Goal: Task Accomplishment & Management: Use online tool/utility

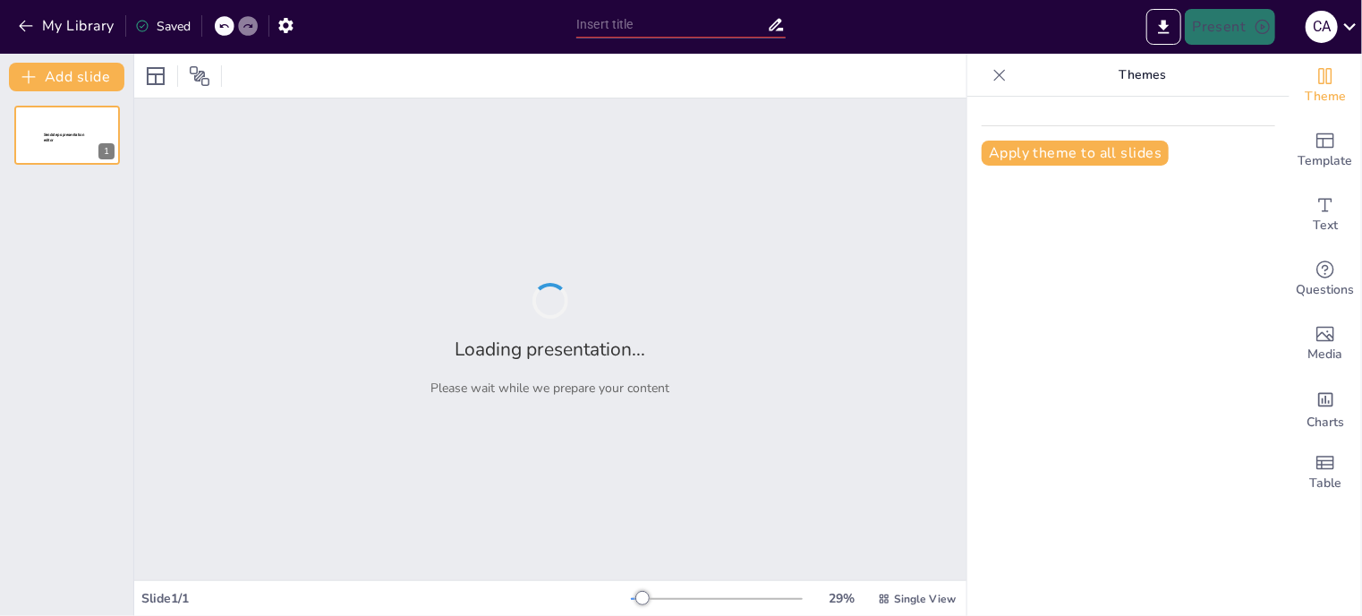
type input "La Persona: La Importancia de las Dimensiones Humanas"
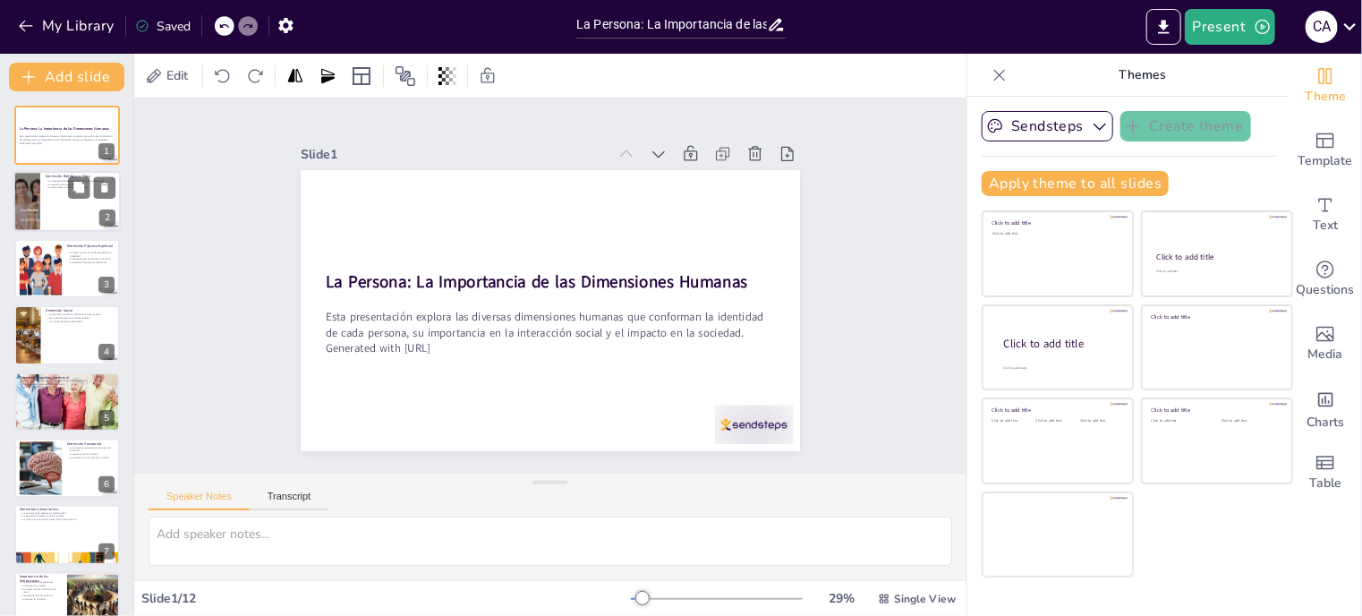
click at [75, 200] on div at bounding box center [66, 202] width 107 height 61
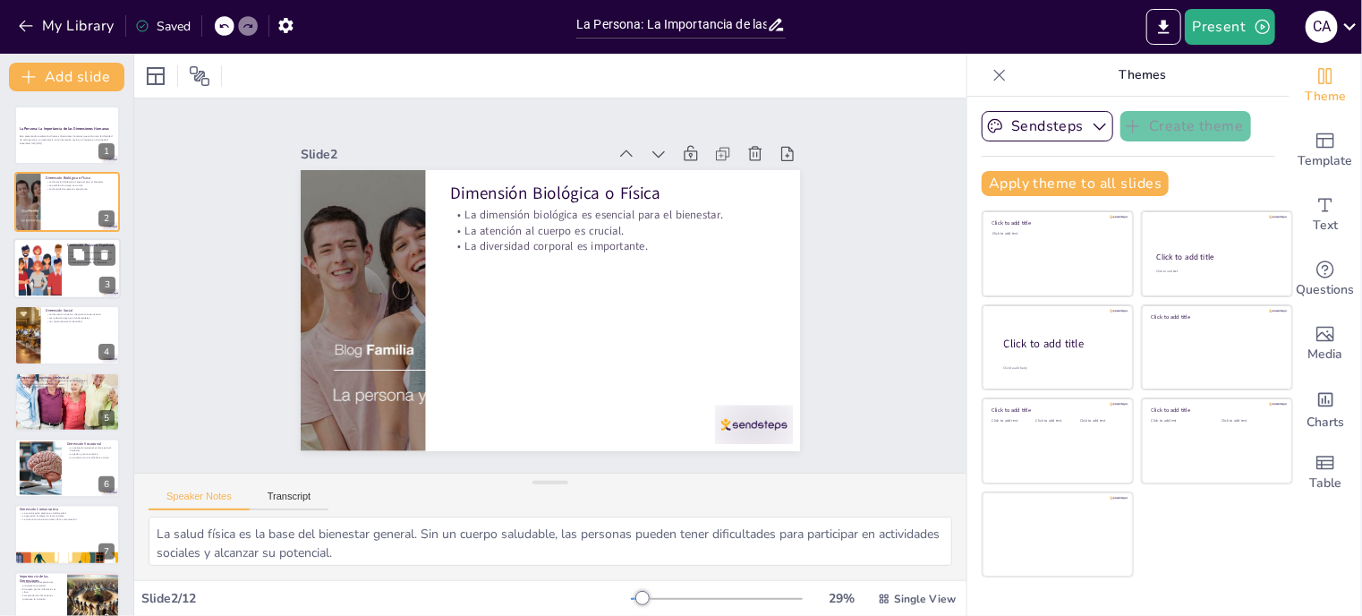
click at [67, 279] on div at bounding box center [66, 268] width 107 height 61
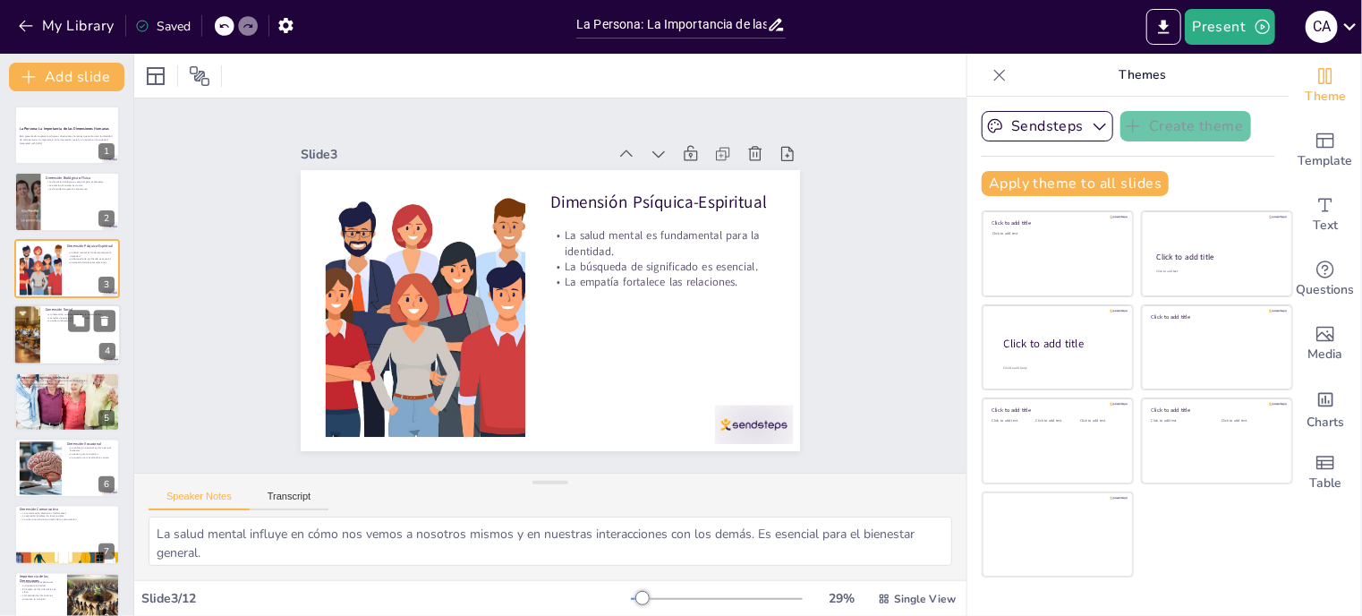
click at [64, 340] on div at bounding box center [66, 334] width 107 height 61
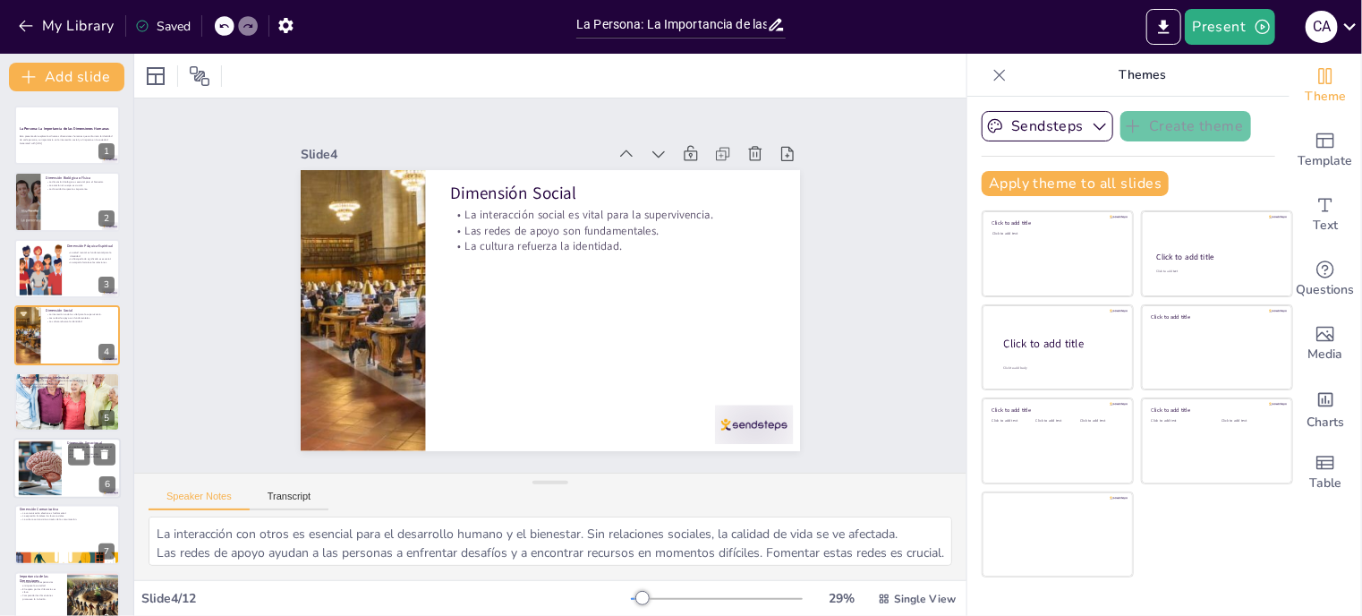
click at [62, 458] on div at bounding box center [66, 468] width 107 height 61
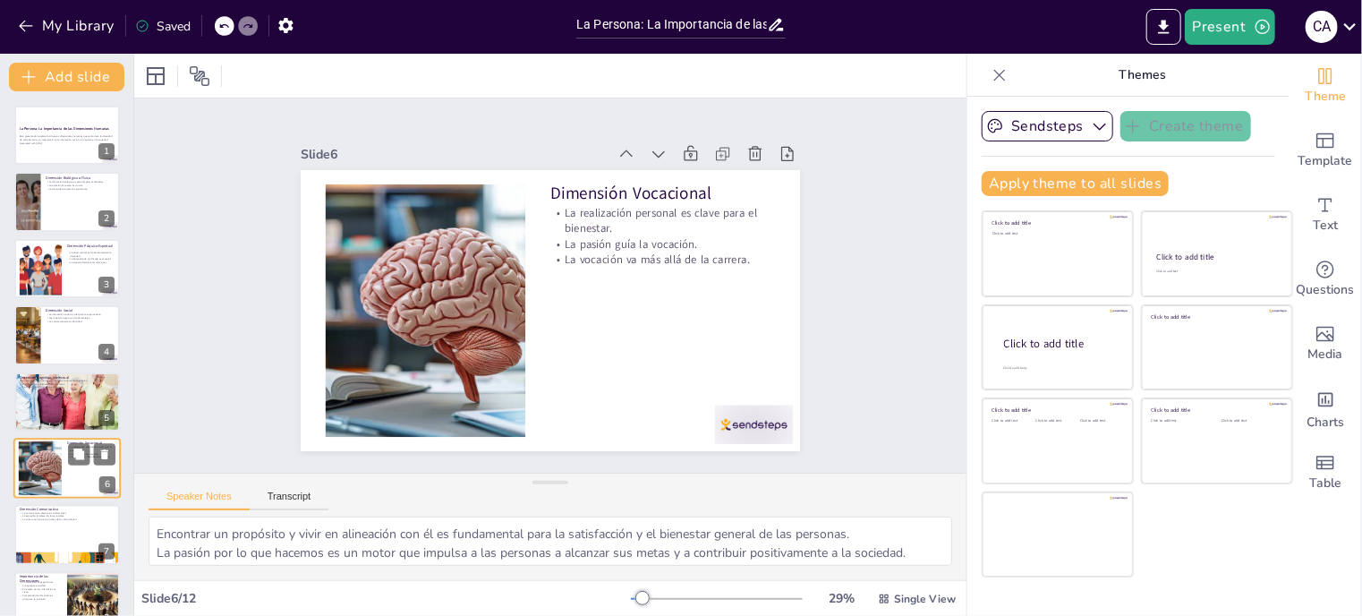
scroll to position [115, 0]
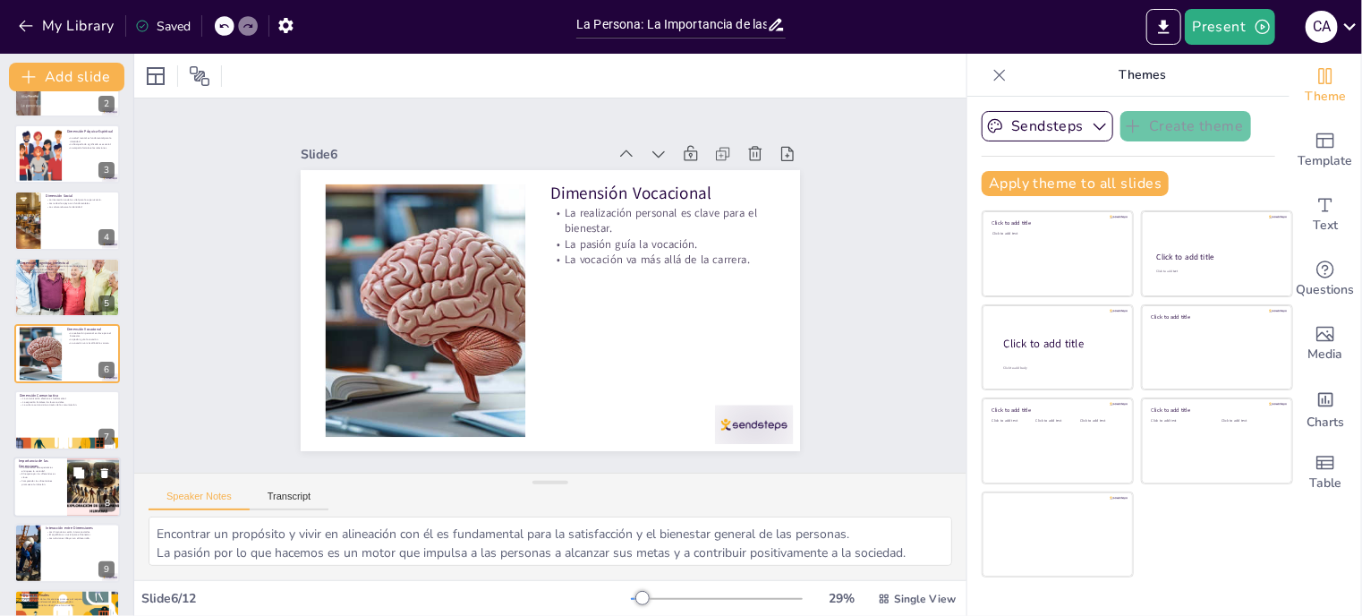
click at [42, 473] on p "El respeto por las diferencias es clave." at bounding box center [40, 475] width 43 height 6
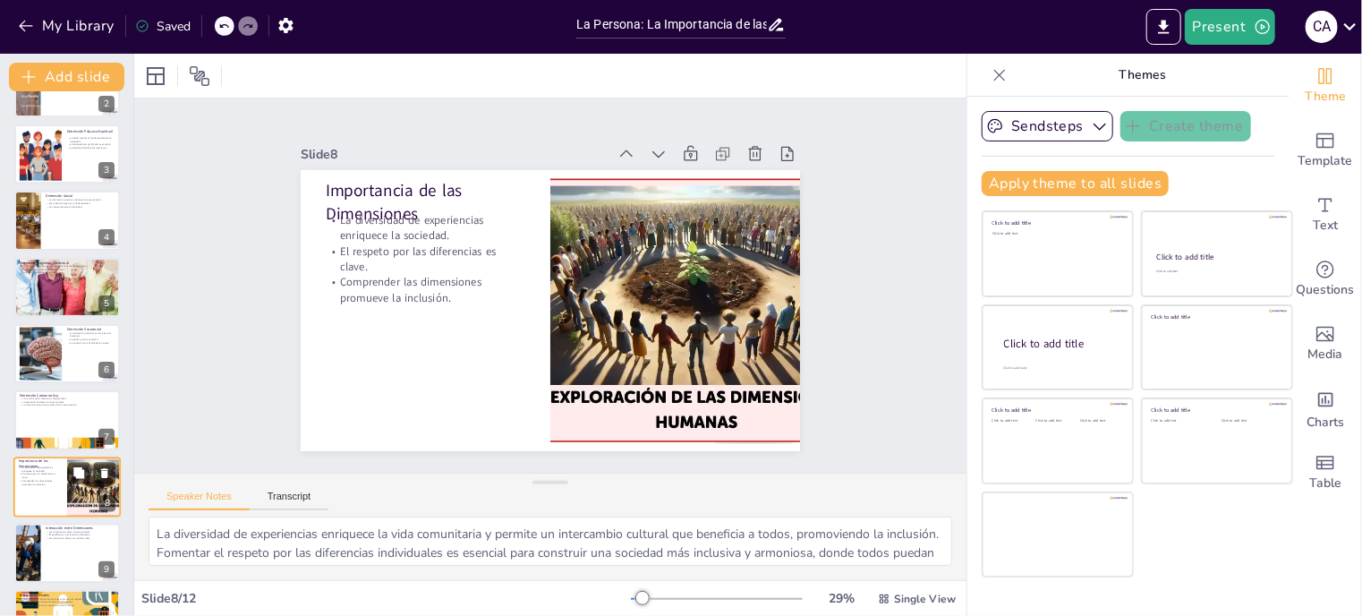
scroll to position [247, 0]
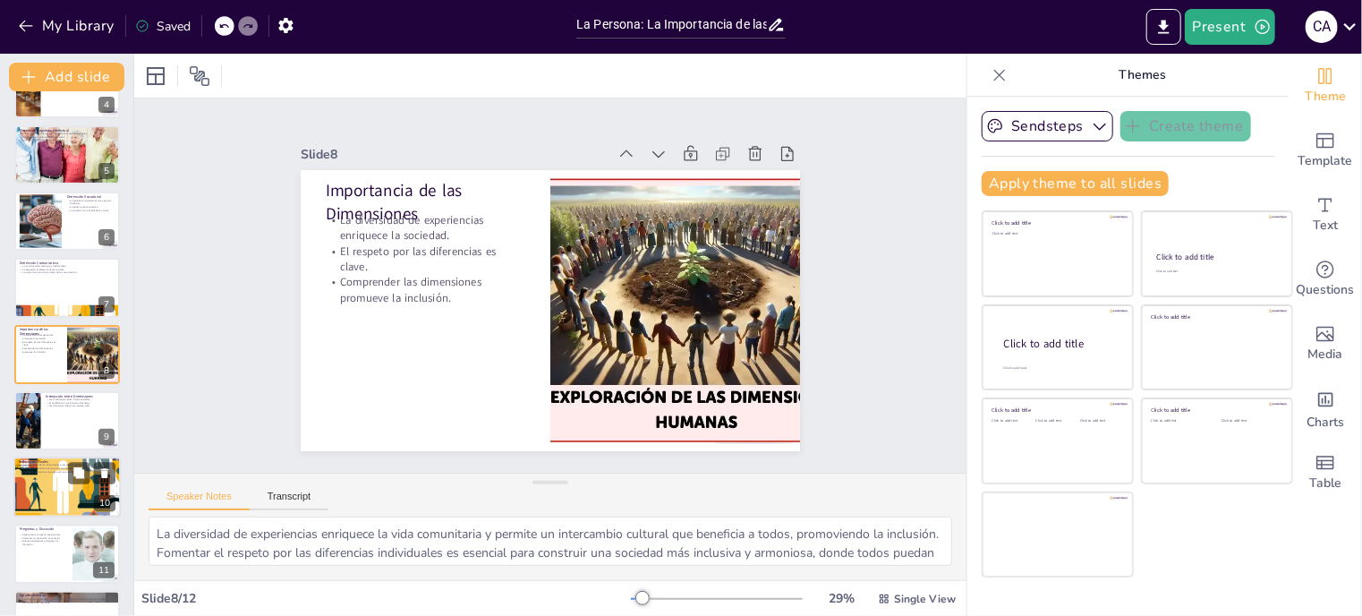
click at [49, 493] on div at bounding box center [66, 487] width 121 height 61
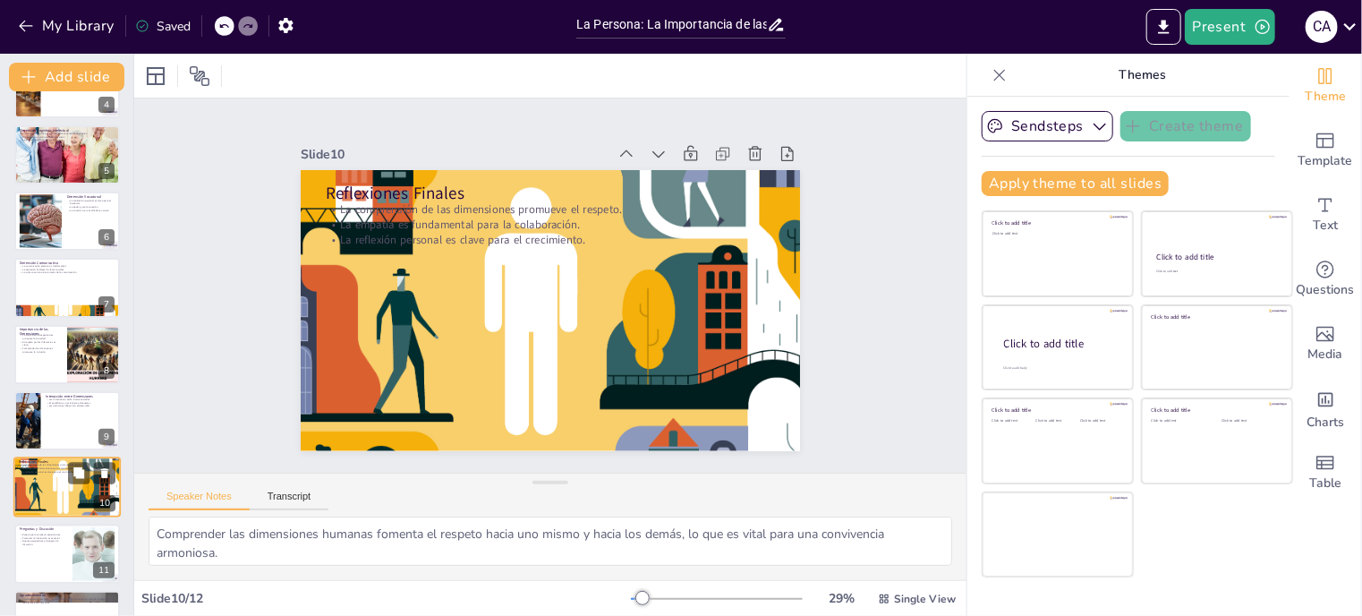
scroll to position [295, 0]
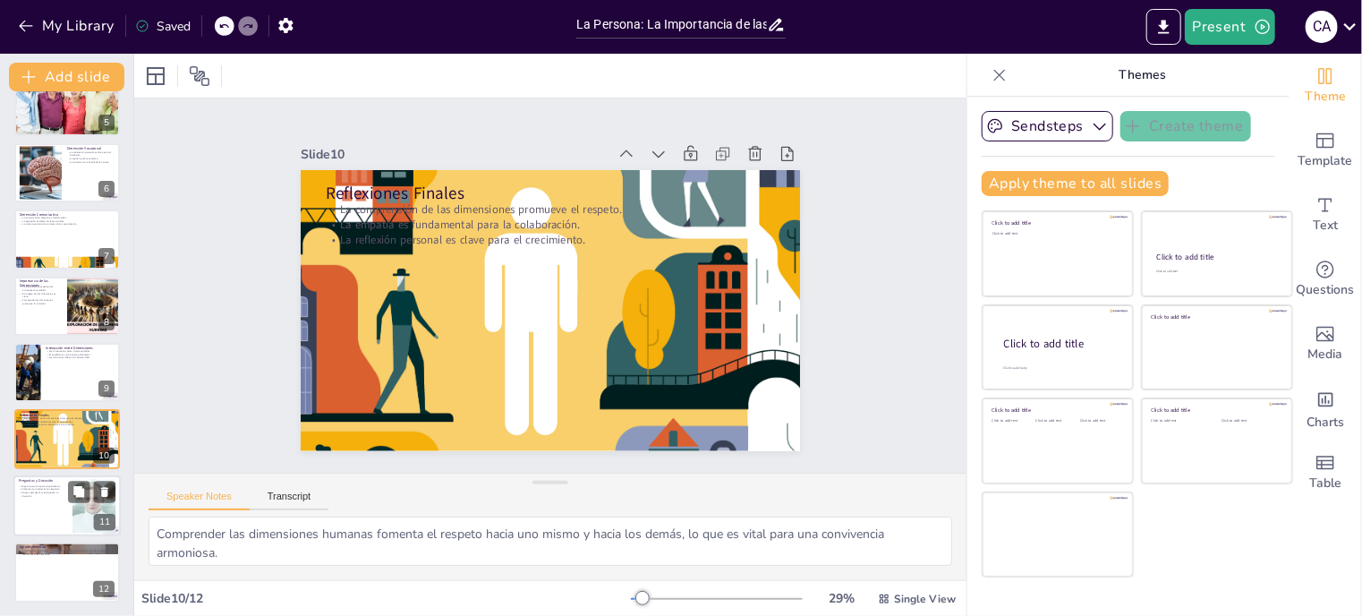
click at [47, 500] on div at bounding box center [66, 505] width 107 height 61
type textarea "El diálogo abierto permite a los participantes compartir sus experiencias, enri…"
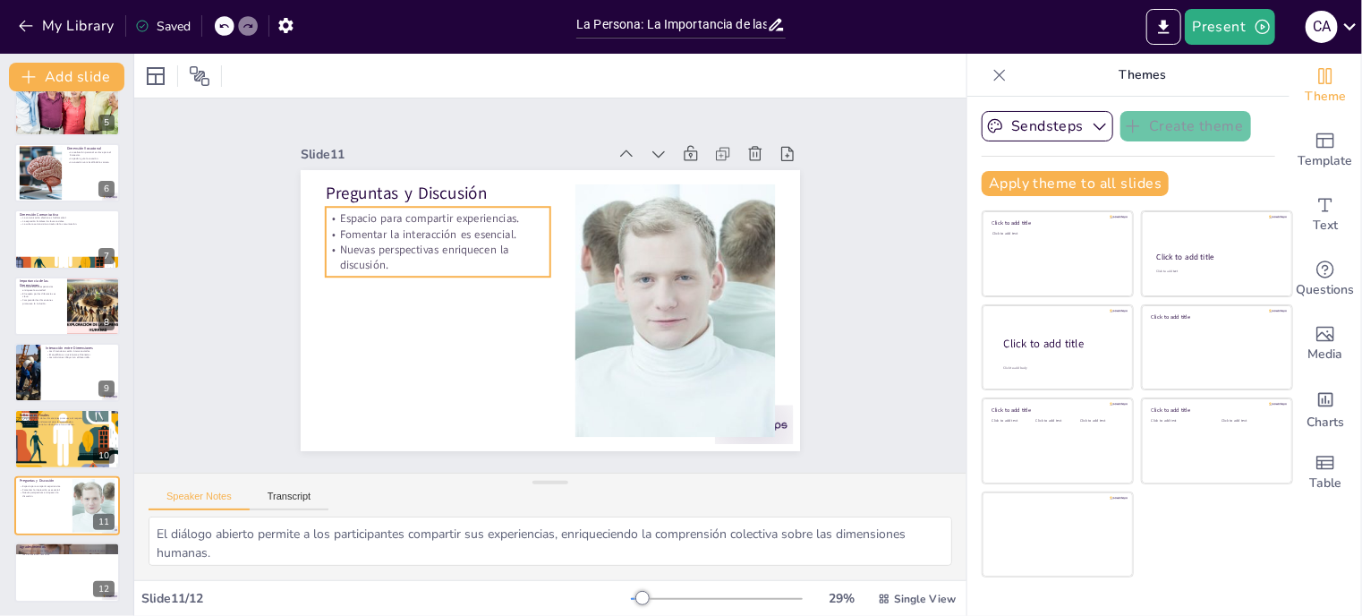
click at [561, 217] on p "Espacio para compartir experiencias." at bounding box center [592, 161] width 62 height 223
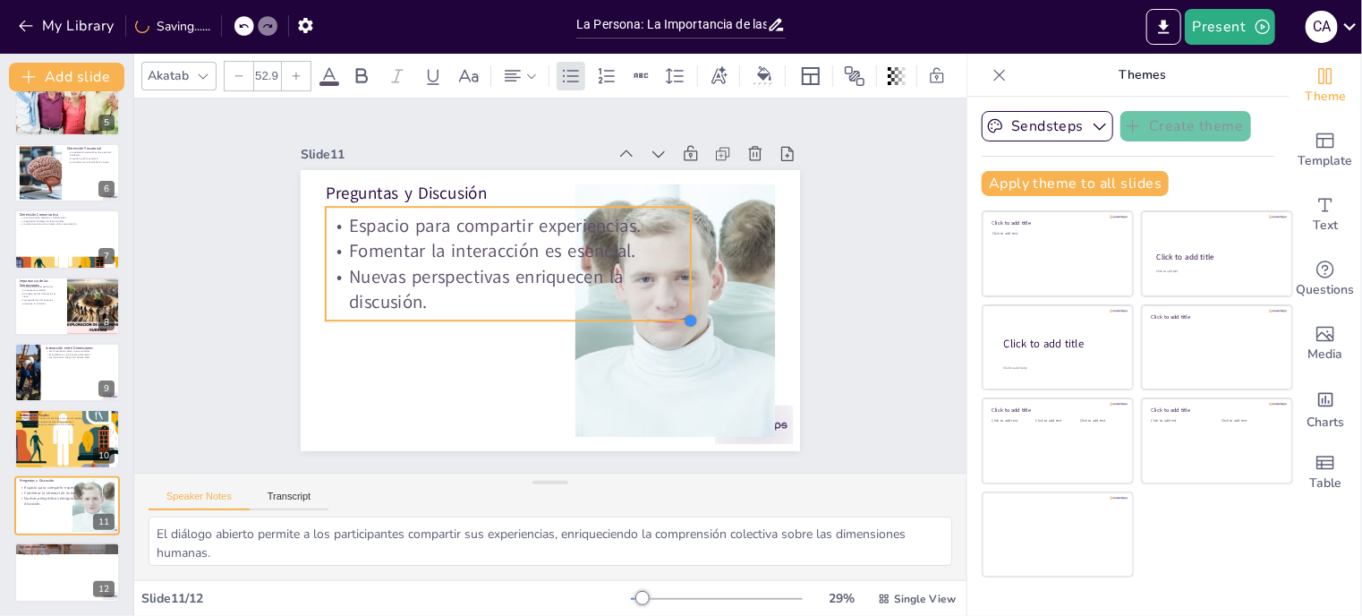
type input "52"
drag, startPoint x: 536, startPoint y: 268, endPoint x: 383, endPoint y: 311, distance: 159.2
click at [383, 311] on div "Preguntas y Discusión Espacio para compartir experiencias. Fomentar la interacc…" at bounding box center [540, 309] width 571 height 460
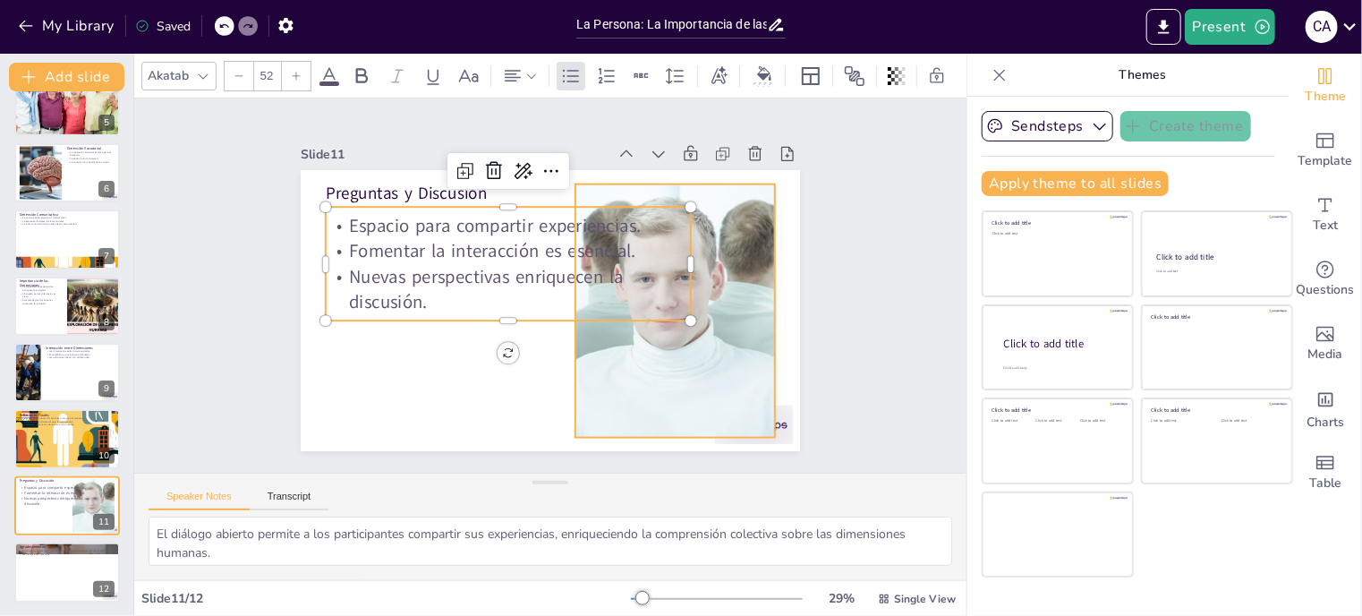
click at [759, 425] on div at bounding box center [661, 347] width 559 height 396
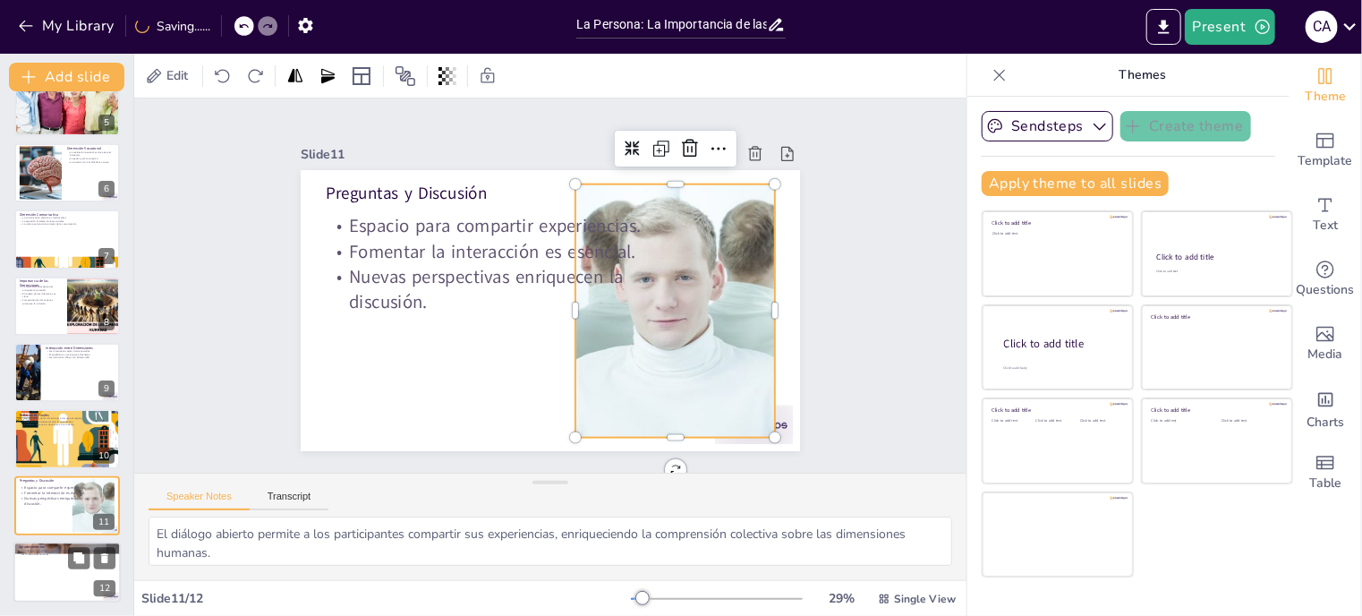
click at [39, 571] on div at bounding box center [66, 571] width 107 height 61
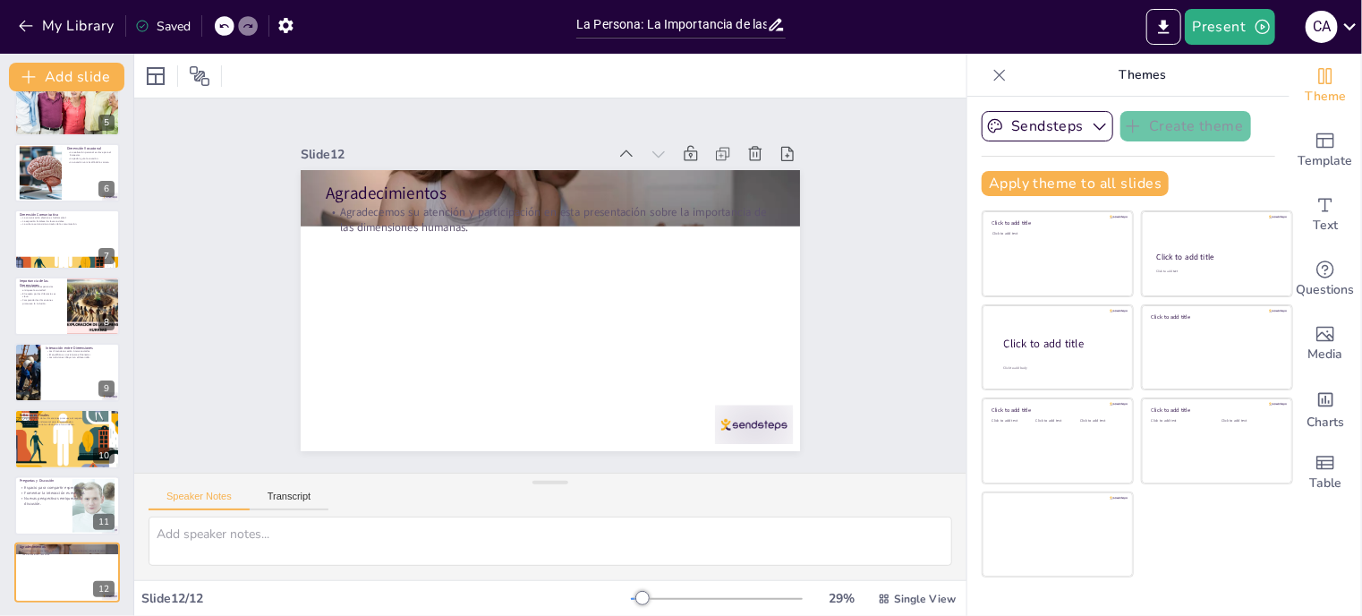
scroll to position [0, 0]
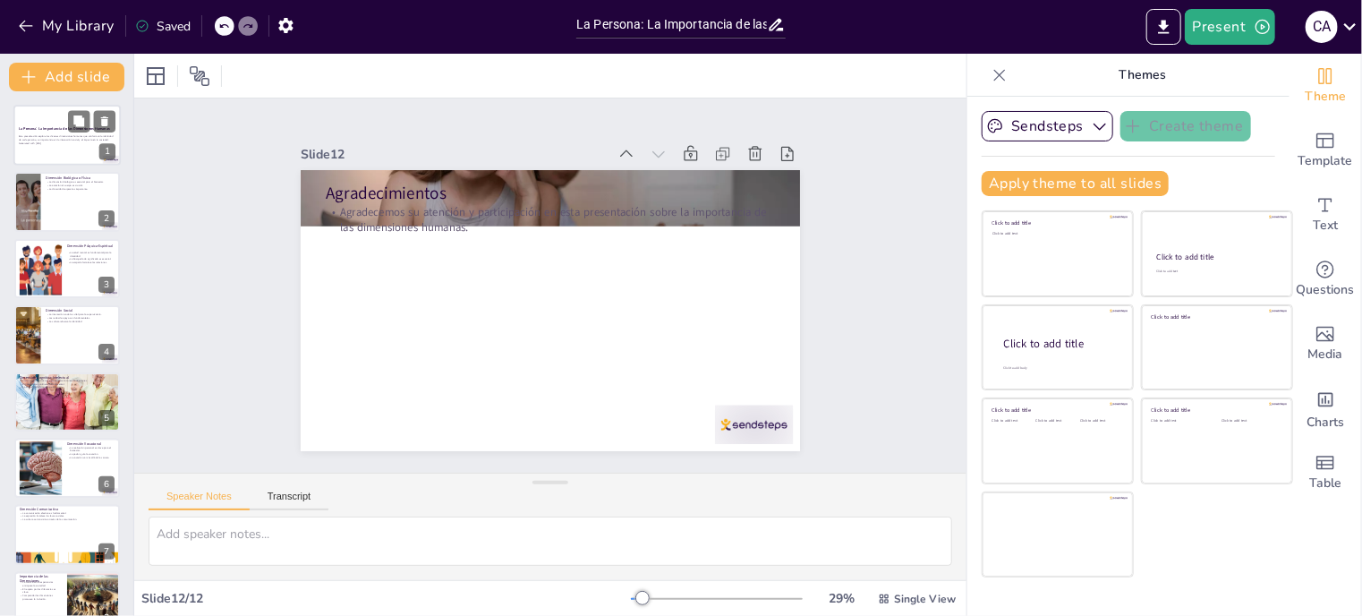
click at [75, 149] on div at bounding box center [66, 135] width 107 height 61
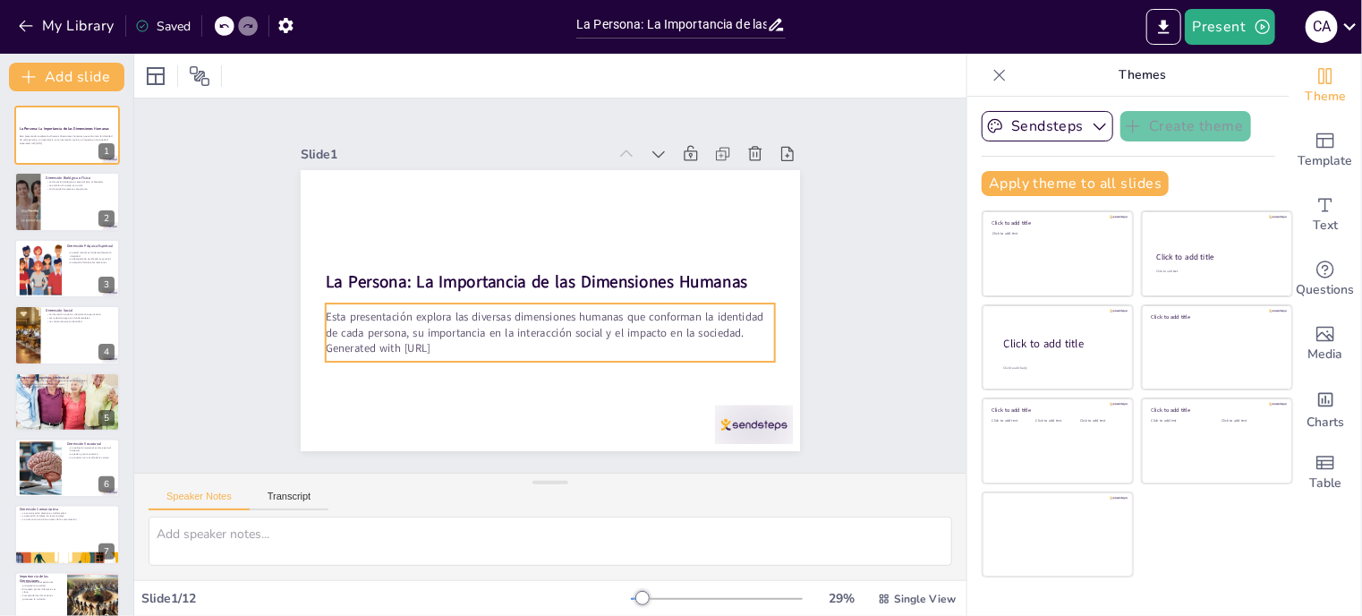
click at [346, 317] on p "Esta presentación explora las diversas dimensiones humanas que conforman la ide…" at bounding box center [523, 315] width 355 height 324
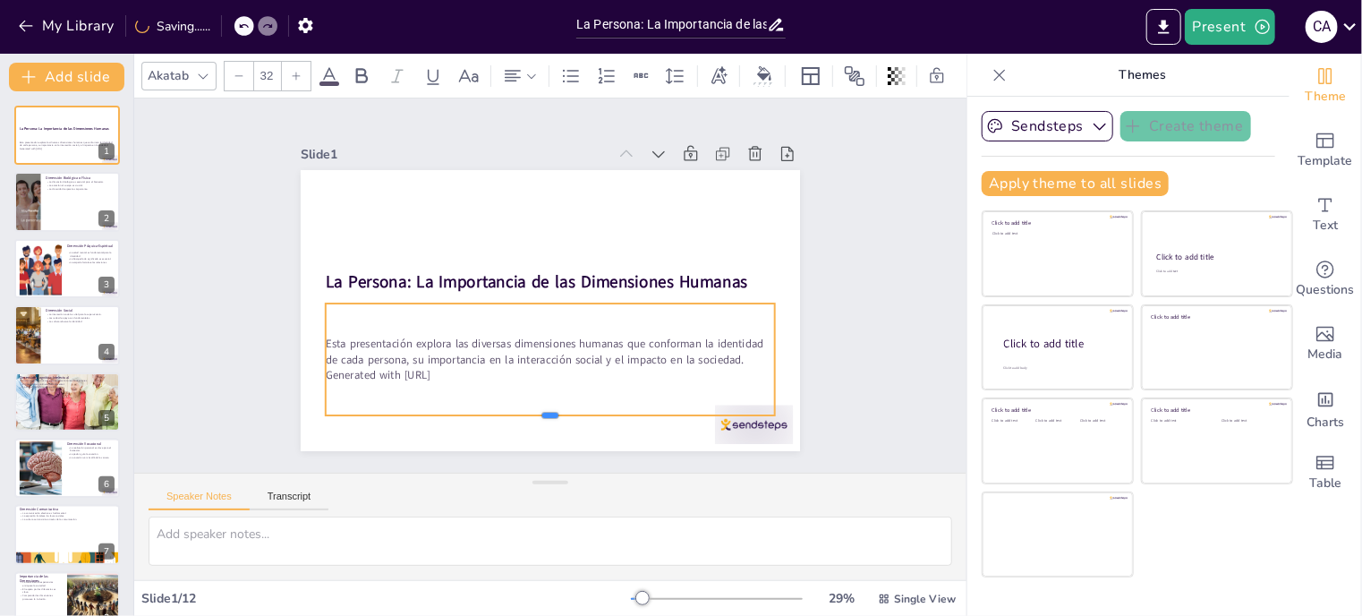
drag, startPoint x: 537, startPoint y: 353, endPoint x: 539, endPoint y: 407, distance: 53.7
click at [539, 407] on div at bounding box center [508, 415] width 432 height 152
click at [69, 208] on div at bounding box center [66, 202] width 107 height 61
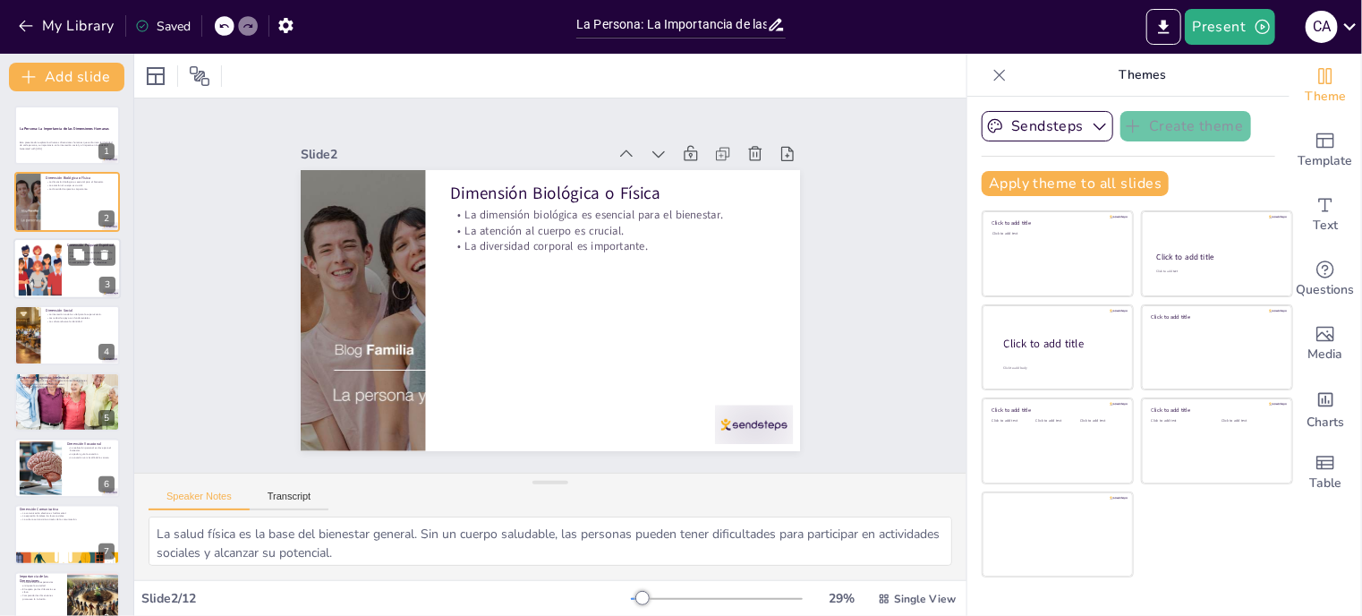
click at [72, 286] on div at bounding box center [66, 268] width 107 height 61
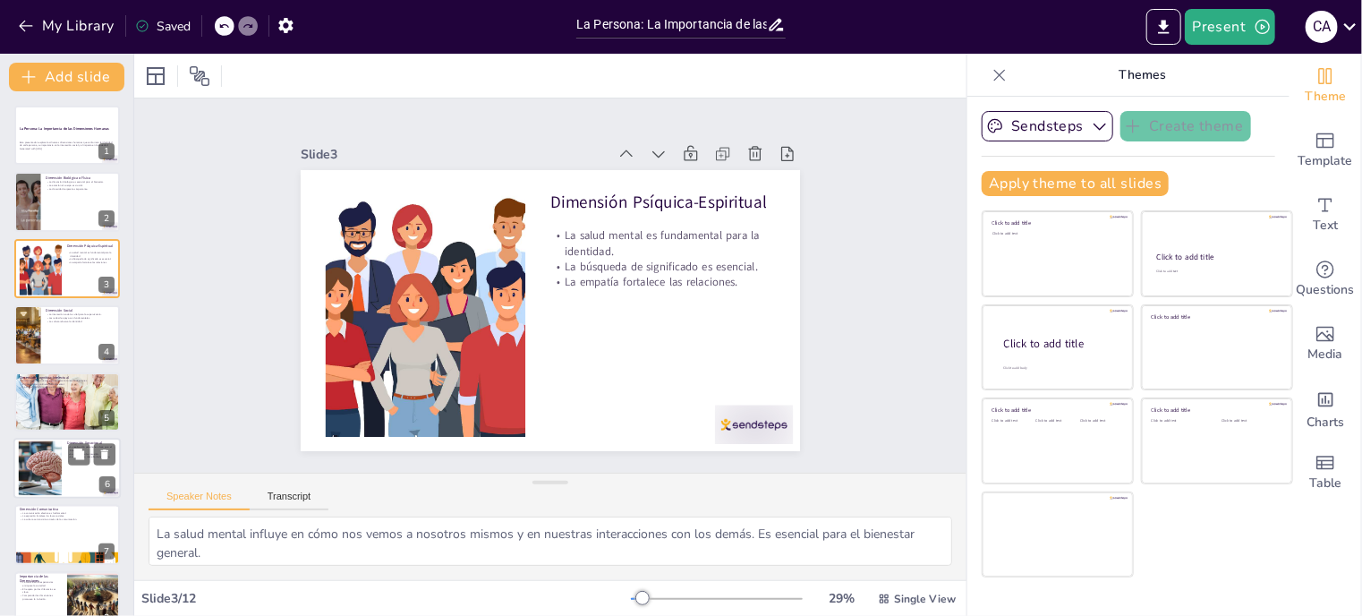
click at [56, 400] on div at bounding box center [67, 401] width 106 height 81
type textarea "El pensamiento crítico permite a las personas analizar situaciones y tomar deci…"
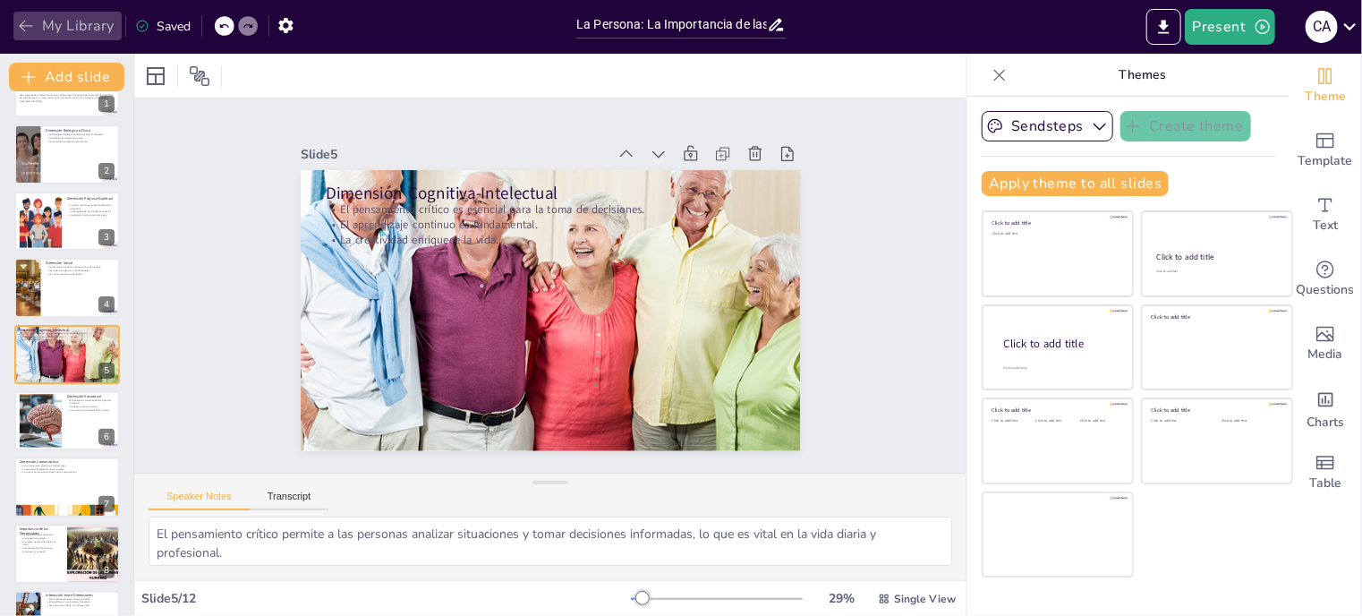
click at [24, 21] on icon "button" at bounding box center [25, 27] width 13 height 12
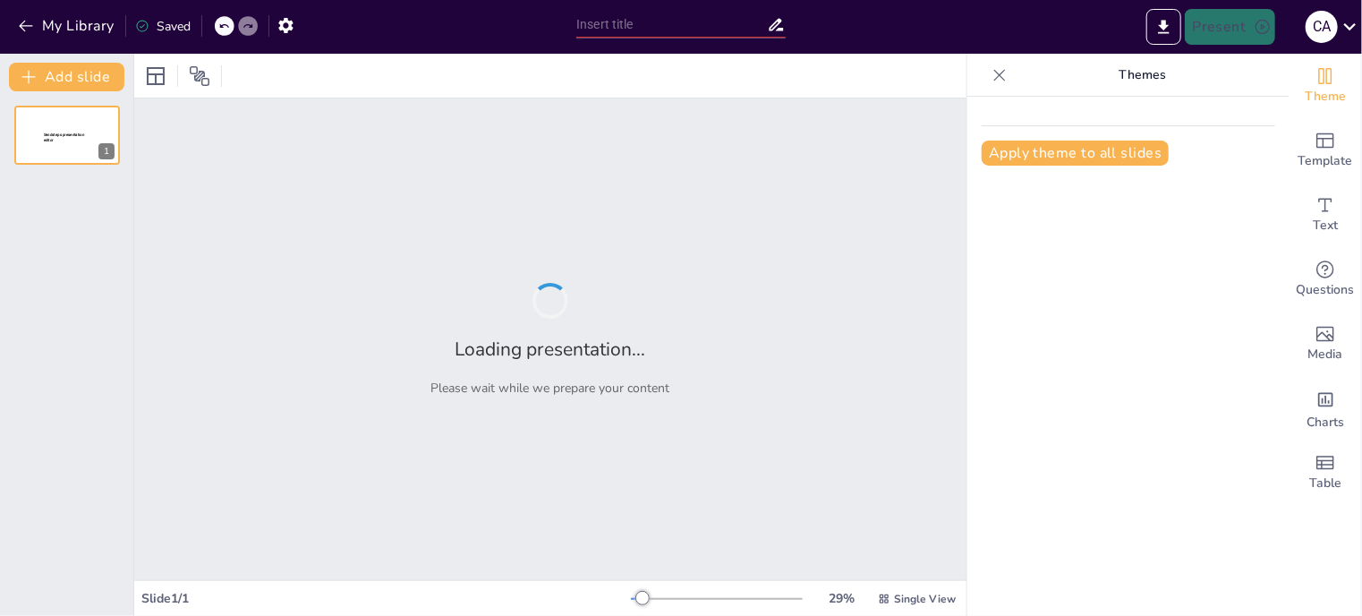
type input "La Persona: La Importancia de las Dimensiones Humanas"
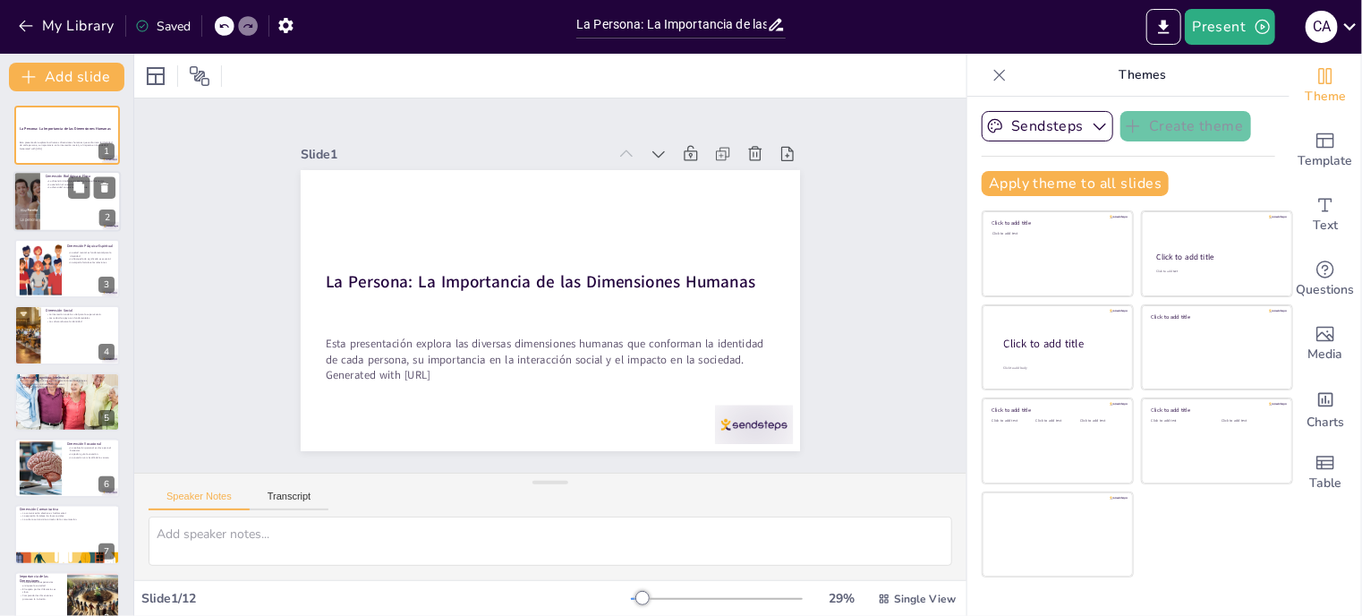
click at [64, 200] on div at bounding box center [66, 202] width 107 height 61
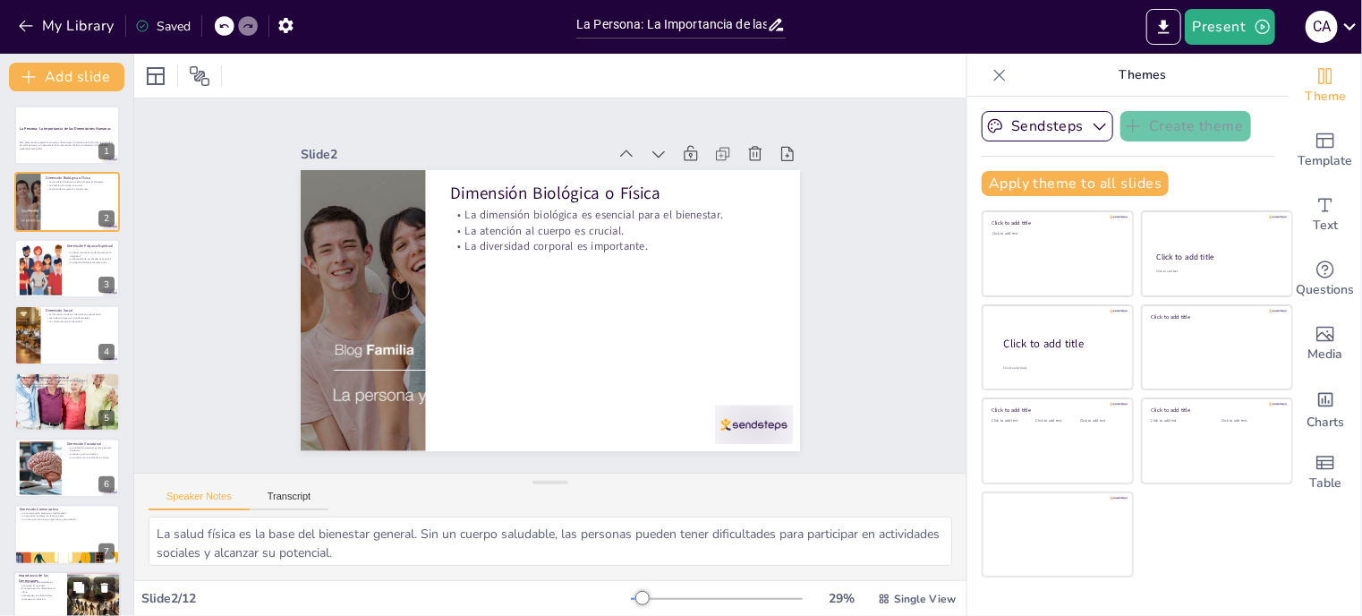
click at [60, 467] on div at bounding box center [41, 468] width 81 height 54
type textarea "Encontrar un propósito y vivir en alineación con él es fundamental para la sati…"
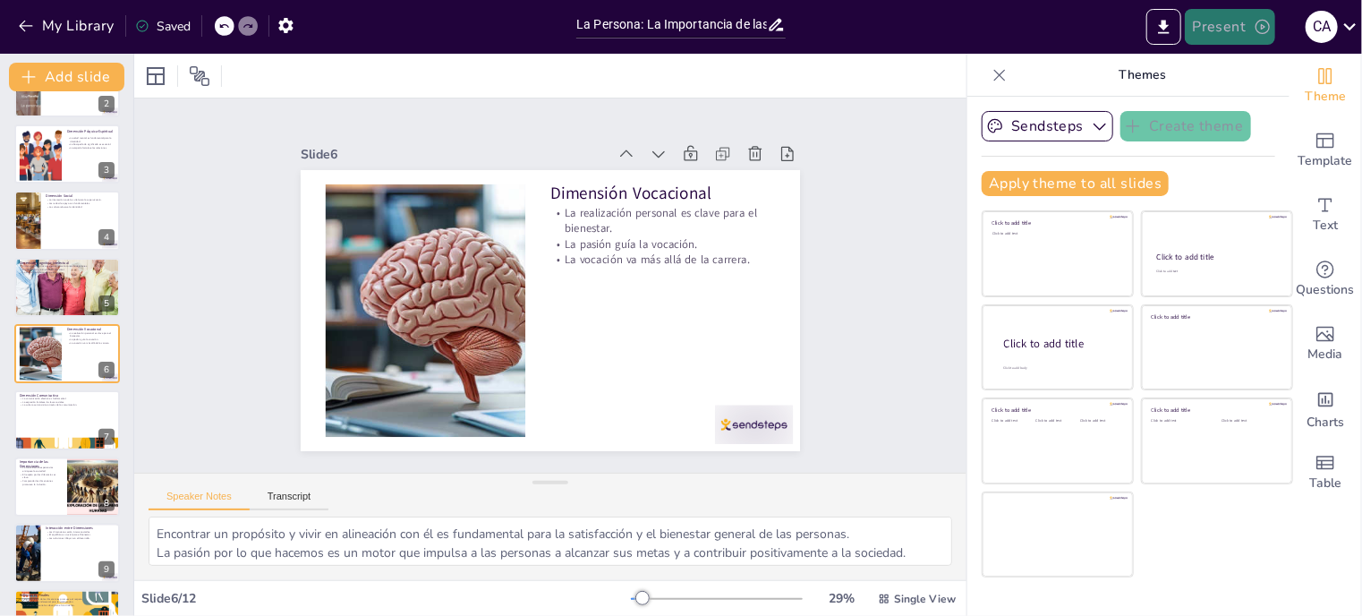
click at [1231, 27] on button "Present" at bounding box center [1229, 27] width 89 height 36
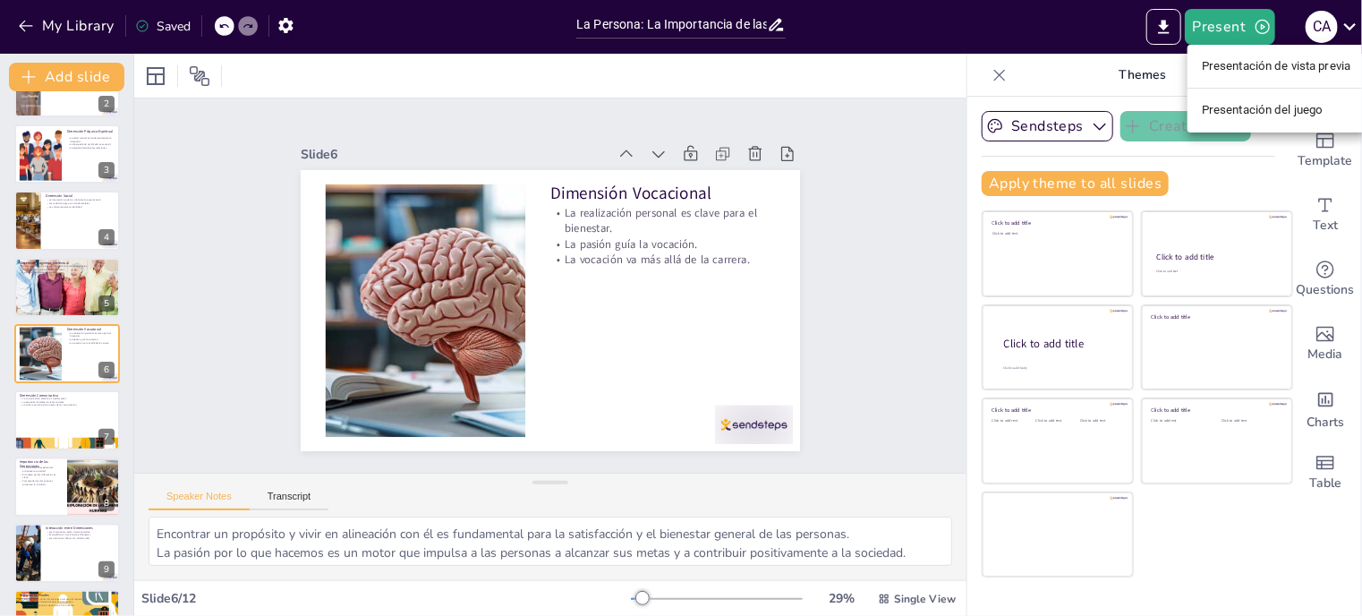
click at [1164, 28] on div at bounding box center [681, 308] width 1362 height 616
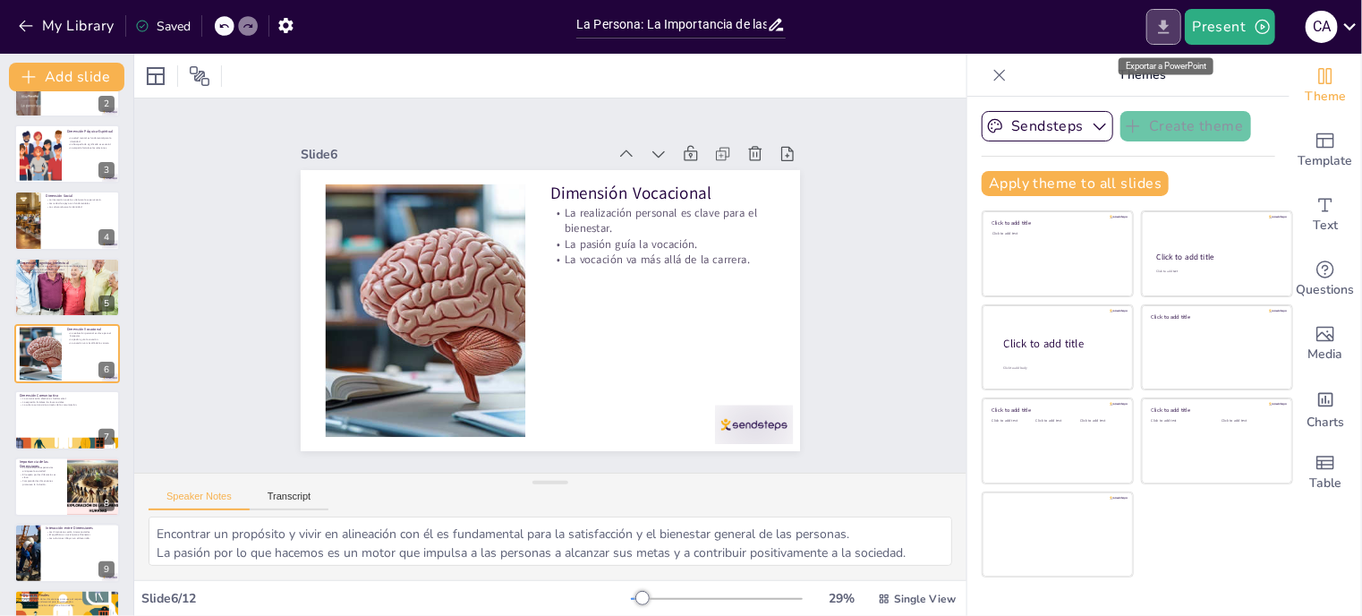
click at [1164, 27] on icon "Export to PowerPoint" at bounding box center [1164, 26] width 11 height 13
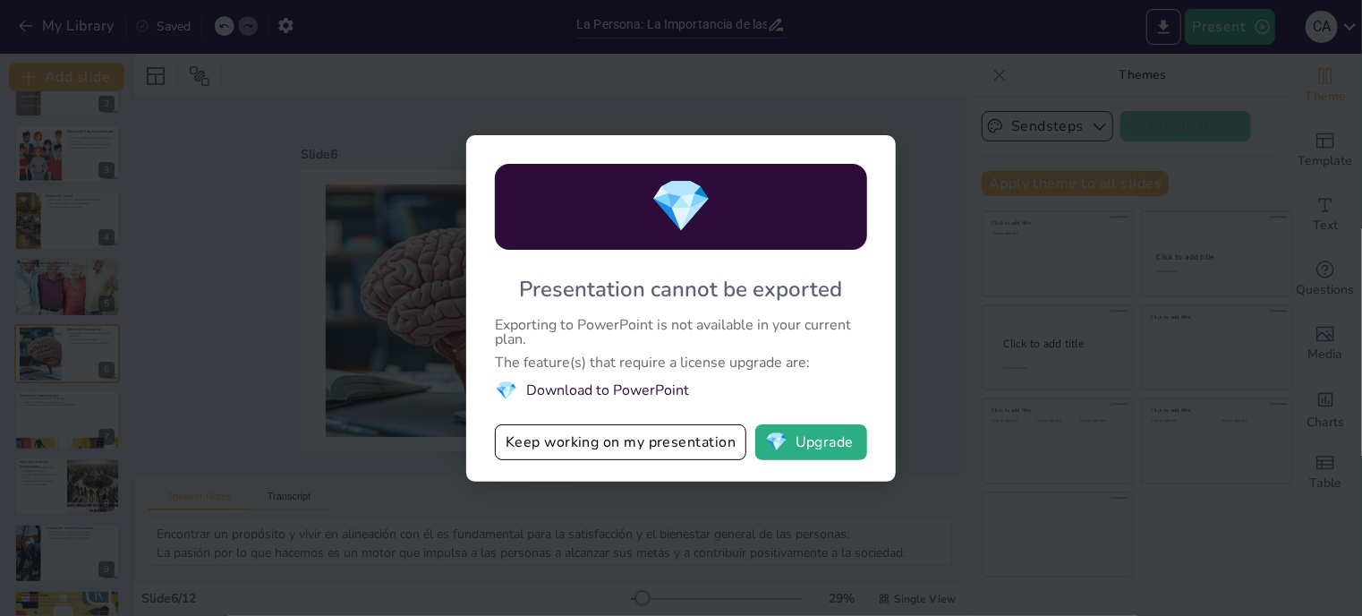
click at [582, 389] on li "💎 Download to PowerPoint" at bounding box center [681, 390] width 372 height 24
click at [799, 445] on button "💎 Upgrade" at bounding box center [811, 442] width 112 height 36
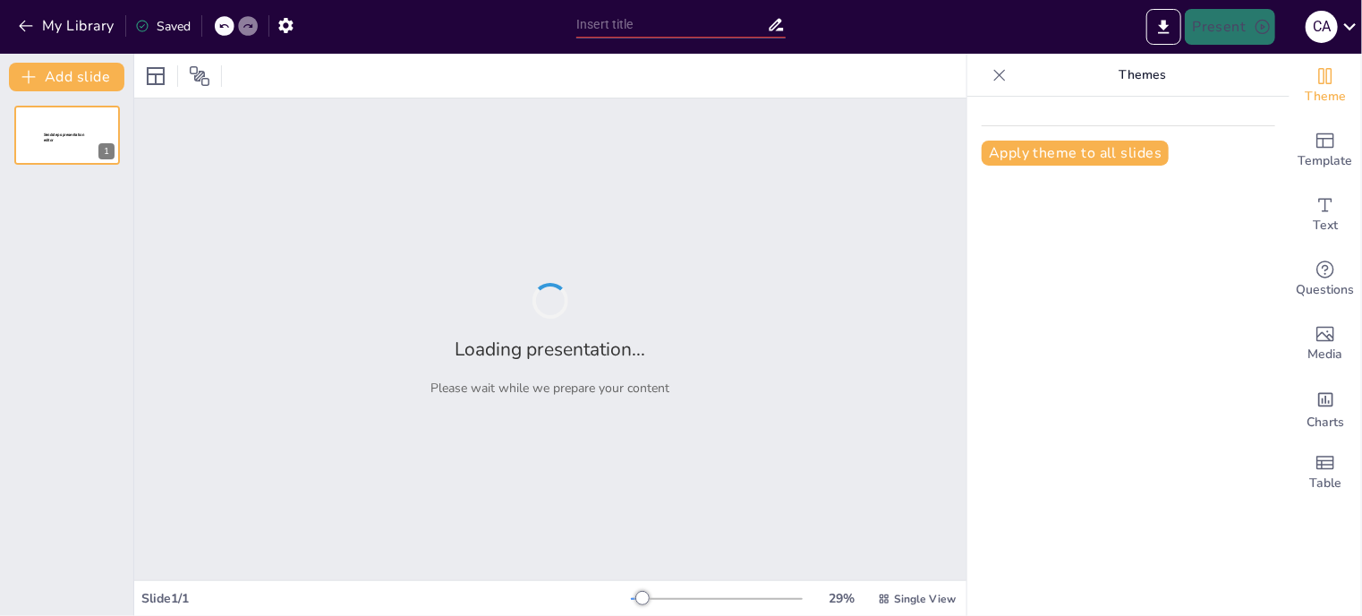
type input "La Persona: La Importancia de las Dimensiones Humanas"
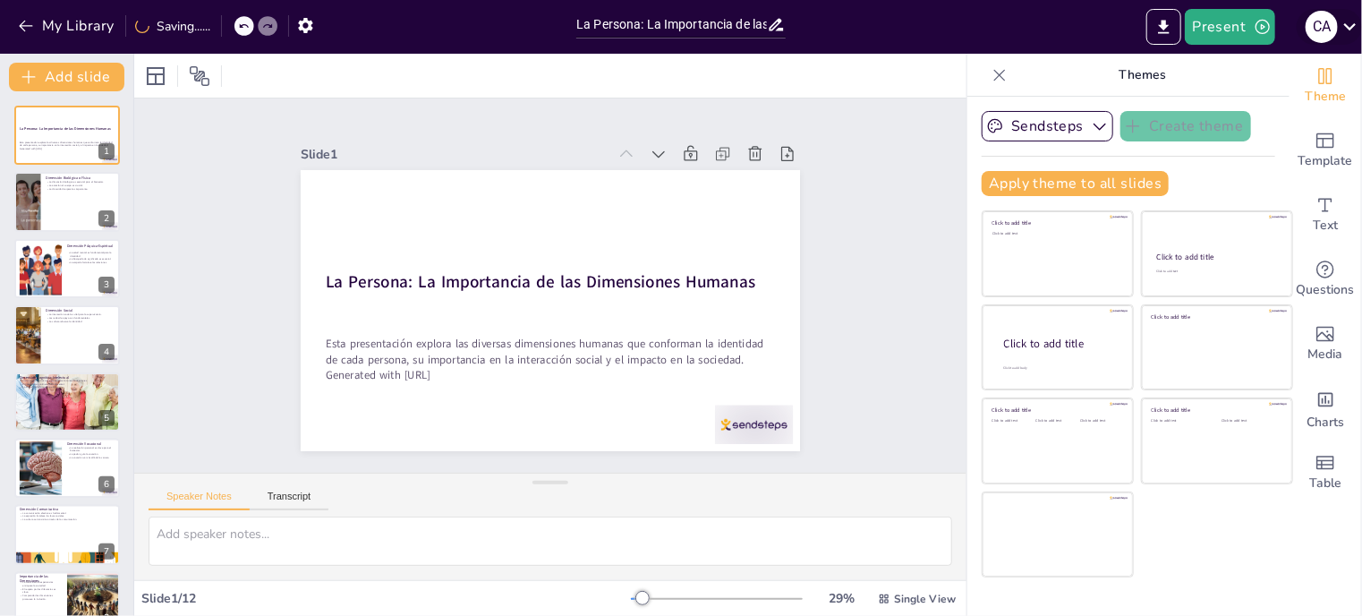
click at [1351, 23] on icon at bounding box center [1350, 26] width 24 height 24
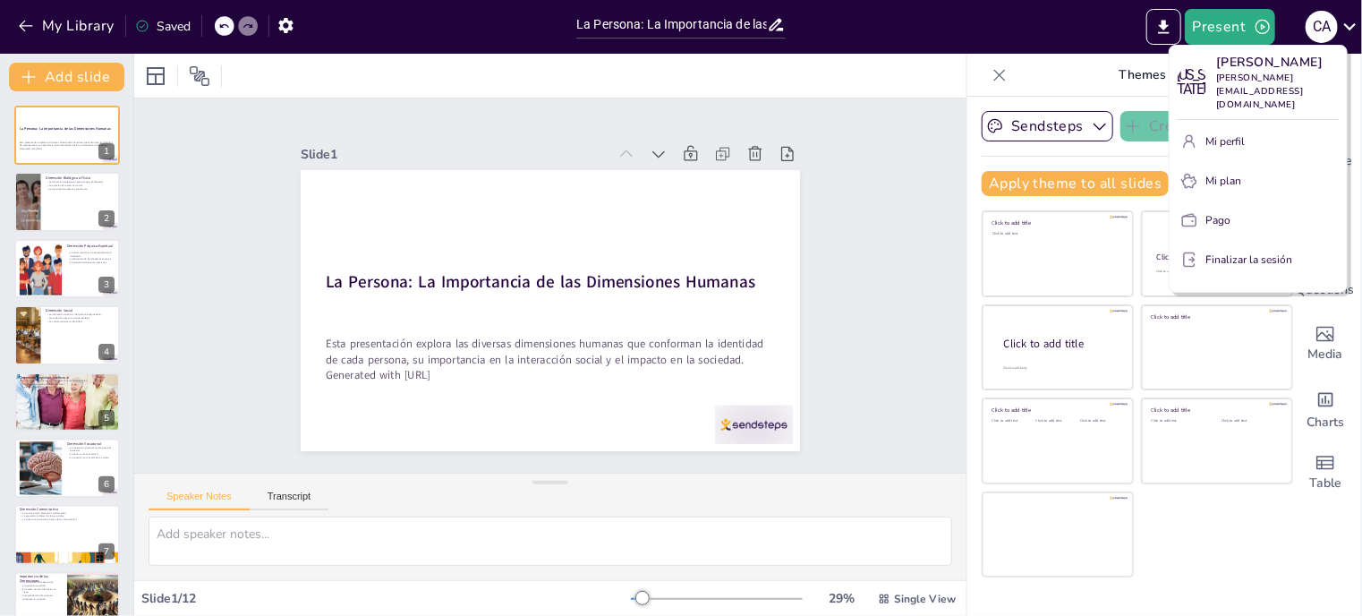
click at [845, 79] on div at bounding box center [681, 308] width 1362 height 616
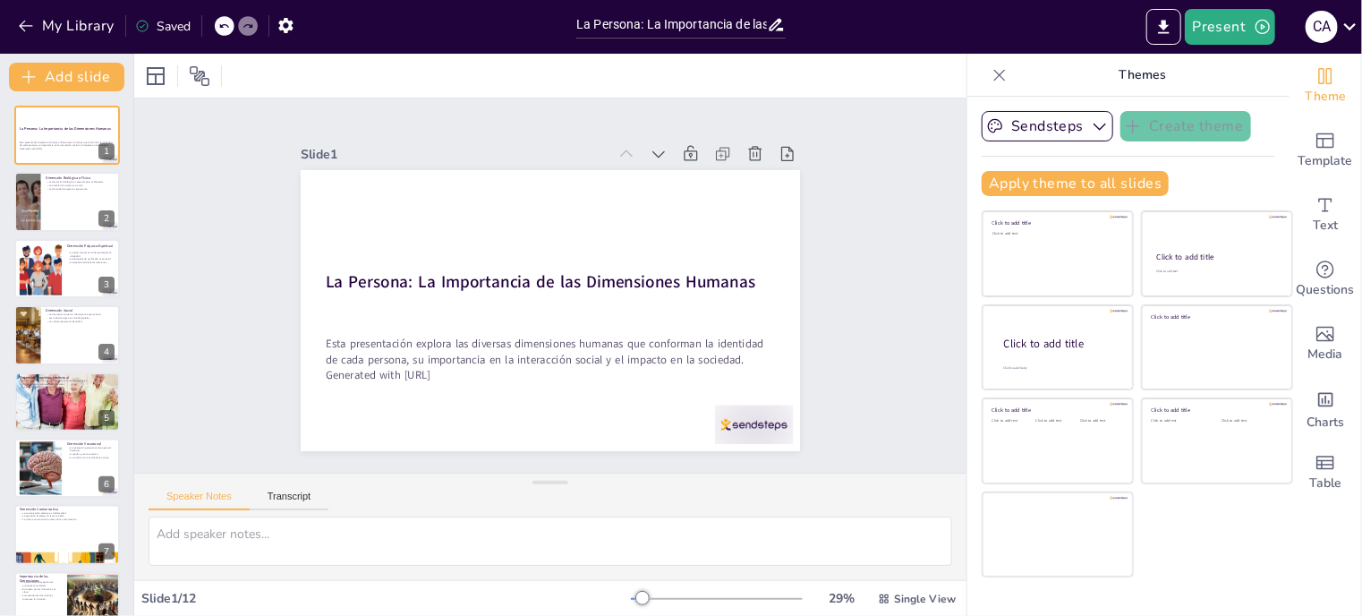
click at [994, 74] on icon at bounding box center [1000, 75] width 12 height 12
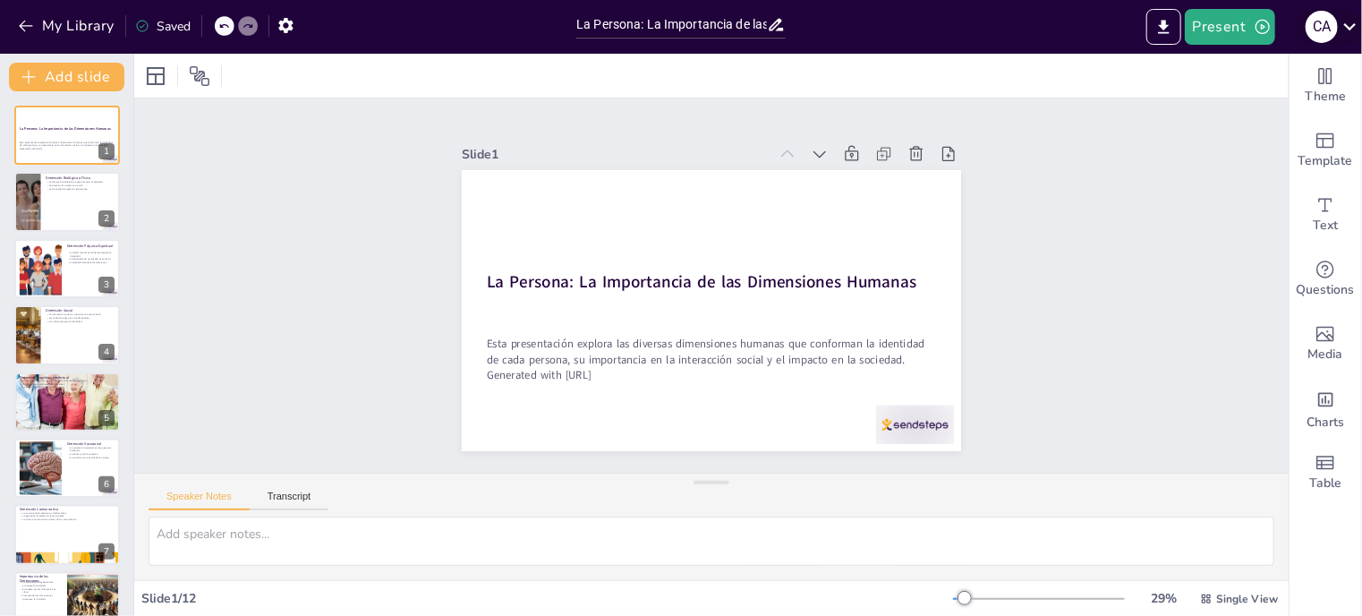
click at [1348, 27] on icon at bounding box center [1349, 26] width 13 height 7
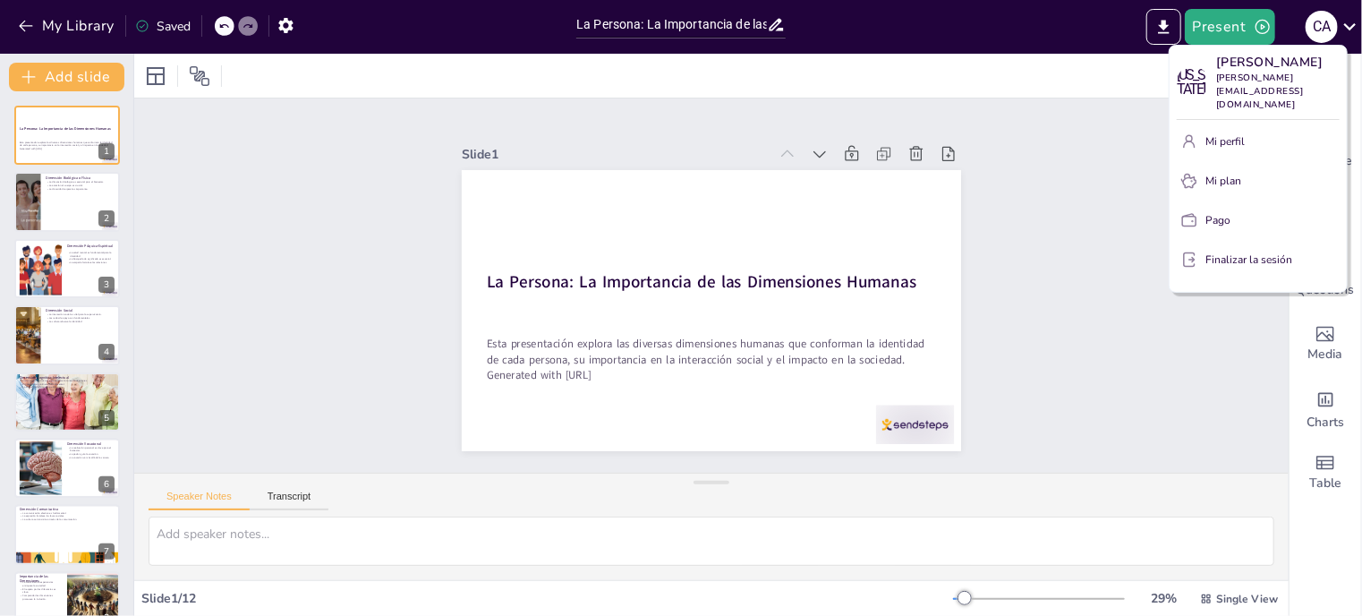
click at [1268, 267] on font "Finalizar la sesión" at bounding box center [1248, 259] width 87 height 14
